Goal: Task Accomplishment & Management: Manage account settings

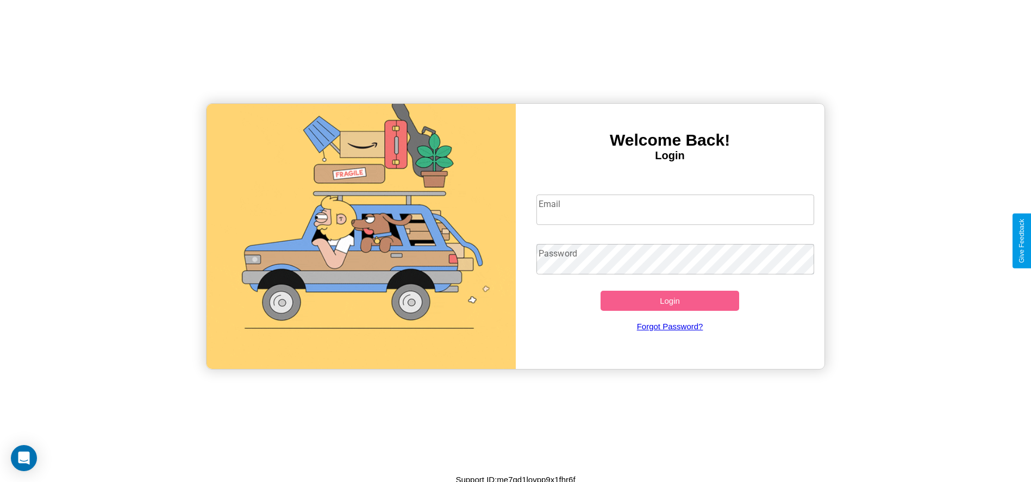
click at [675, 209] on input "Email" at bounding box center [675, 210] width 278 height 30
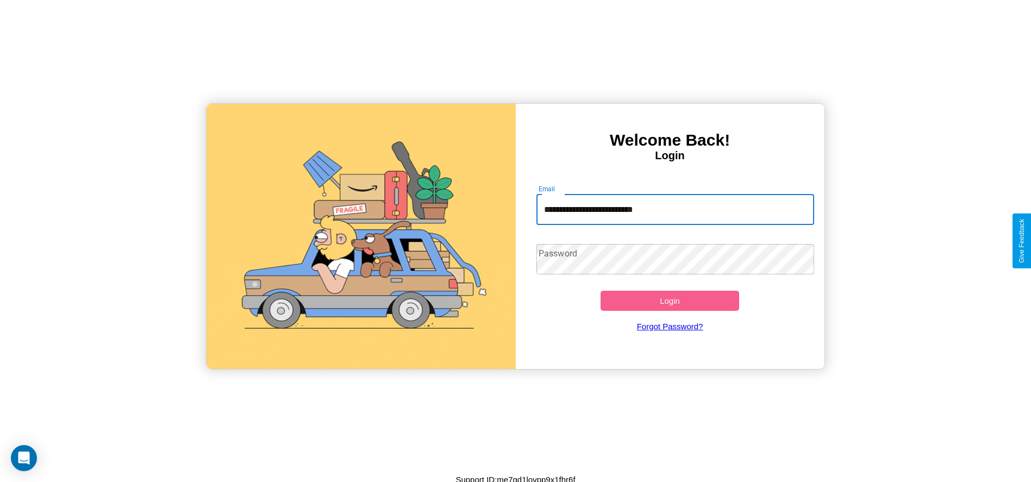
type input "**********"
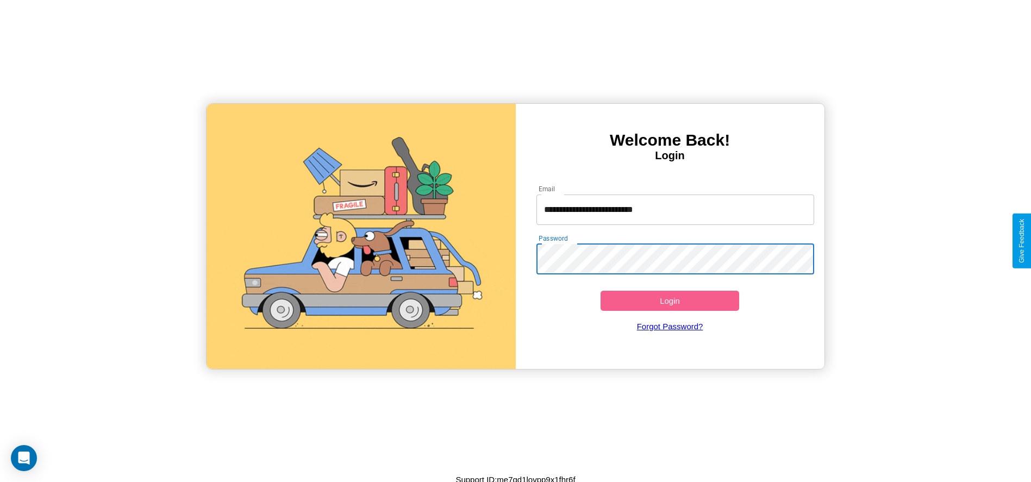
click at [670, 301] on button "Login" at bounding box center [670, 301] width 139 height 20
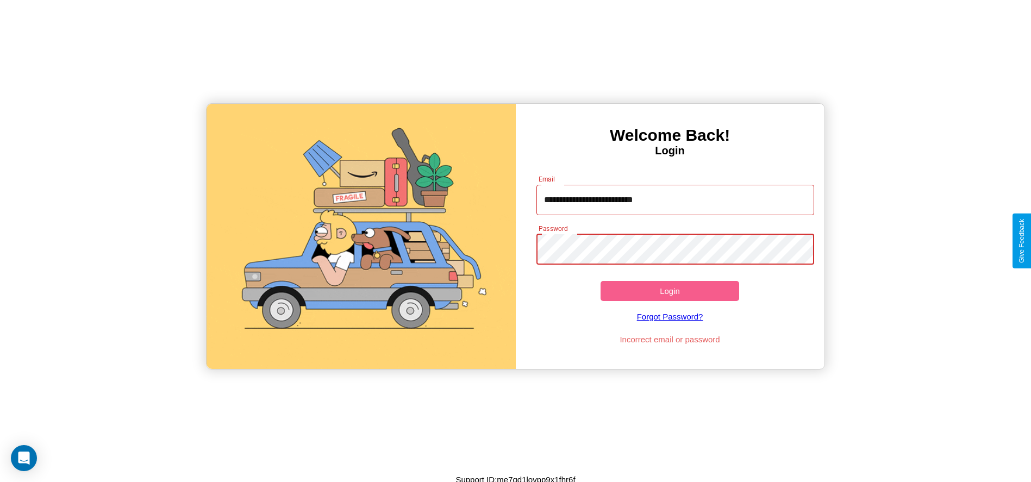
click at [670, 291] on button "Login" at bounding box center [670, 291] width 139 height 20
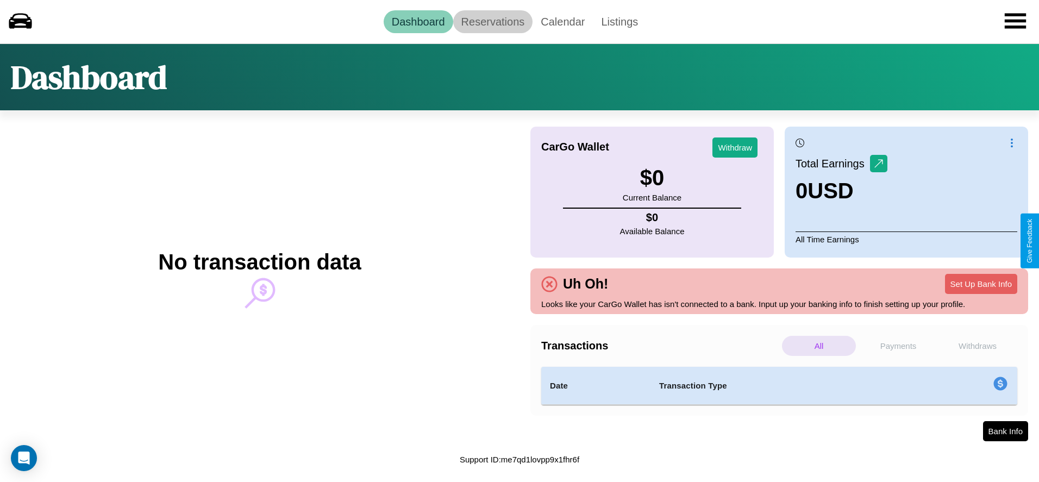
click at [492, 21] on link "Reservations" at bounding box center [493, 21] width 80 height 23
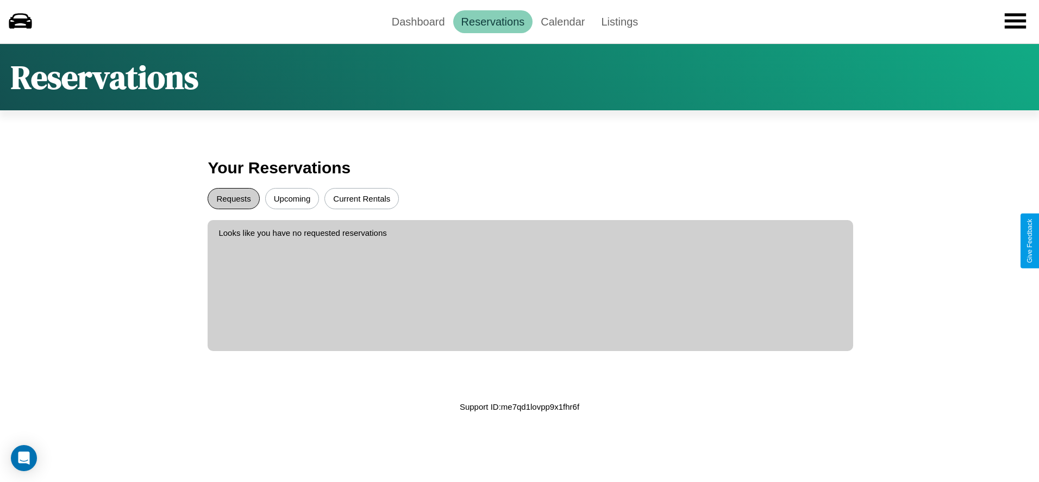
click at [234, 198] on button "Requests" at bounding box center [234, 198] width 52 height 21
click at [292, 198] on button "Upcoming" at bounding box center [292, 198] width 54 height 21
